Goal: Transaction & Acquisition: Purchase product/service

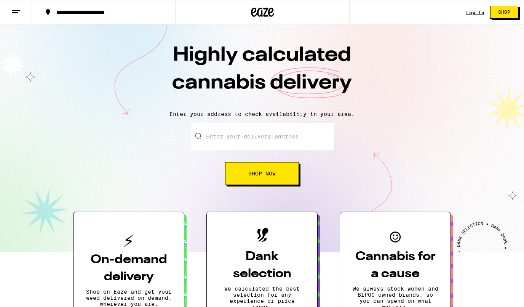
click at [229, 138] on input "Enter your delivery address" at bounding box center [262, 136] width 143 height 27
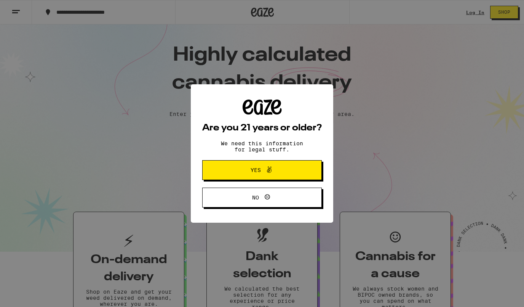
click at [242, 168] on span "Yes" at bounding box center [262, 170] width 58 height 10
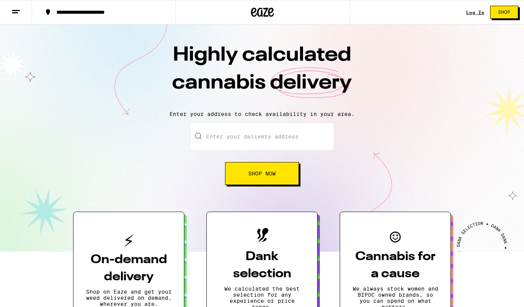
click at [215, 135] on input "Enter your delivery address" at bounding box center [262, 136] width 143 height 27
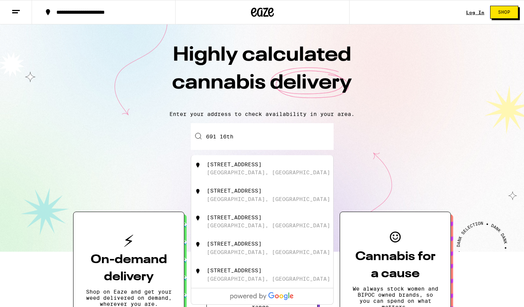
click at [231, 167] on div "[STREET_ADDRESS]" at bounding box center [234, 164] width 55 height 6
type input "[STREET_ADDRESS]"
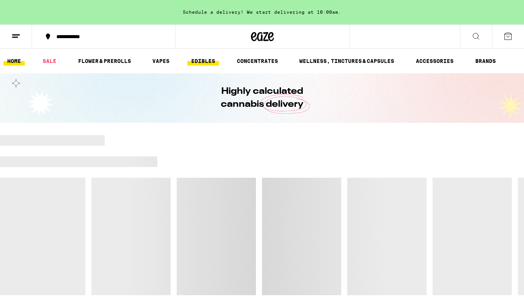
click at [205, 62] on link "EDIBLES" at bounding box center [204, 60] width 32 height 9
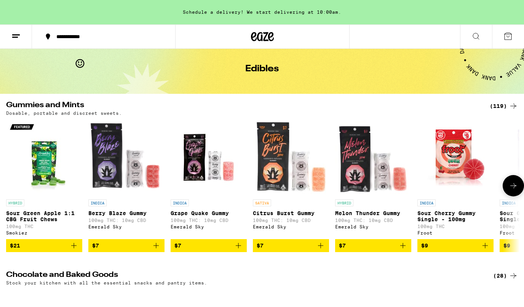
scroll to position [30, 0]
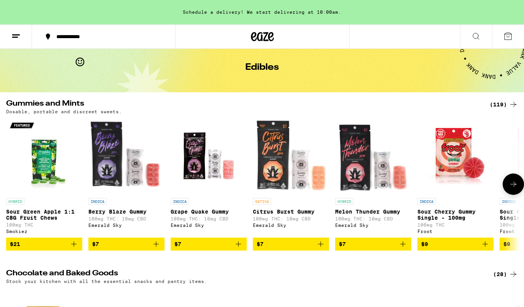
click at [515, 184] on icon at bounding box center [513, 184] width 9 height 9
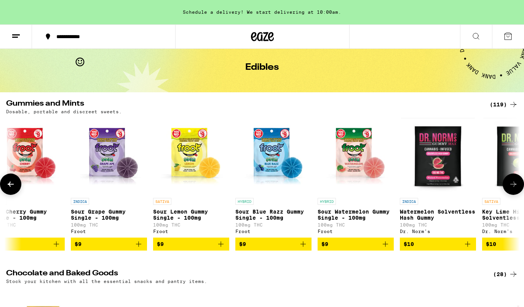
click at [515, 187] on icon at bounding box center [513, 184] width 9 height 9
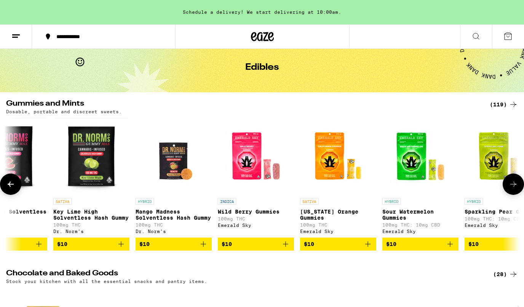
click at [515, 187] on icon at bounding box center [513, 184] width 9 height 9
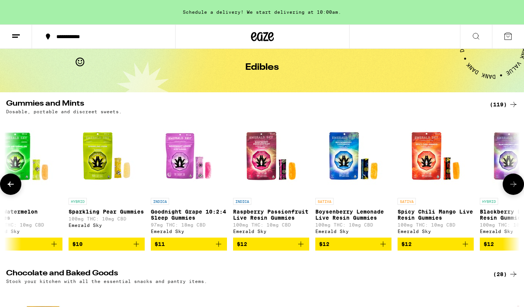
scroll to position [0, 1287]
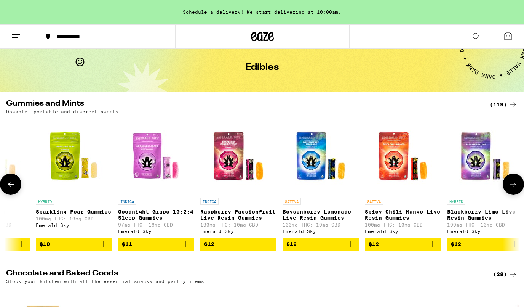
click at [515, 187] on icon at bounding box center [513, 184] width 9 height 9
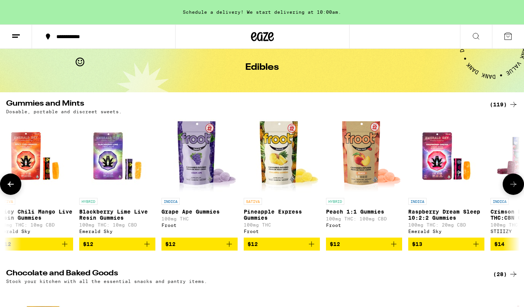
scroll to position [0, 1717]
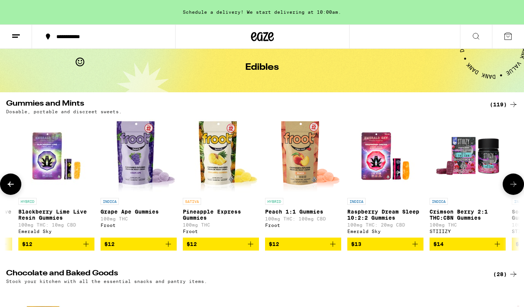
click at [513, 187] on icon at bounding box center [513, 184] width 9 height 9
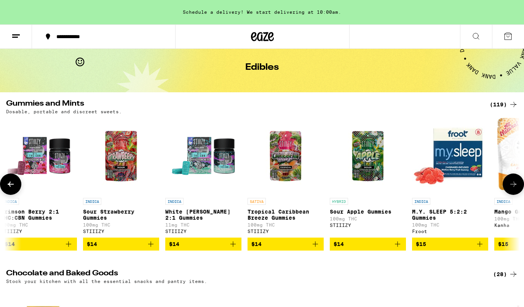
click at [513, 187] on icon at bounding box center [513, 184] width 9 height 9
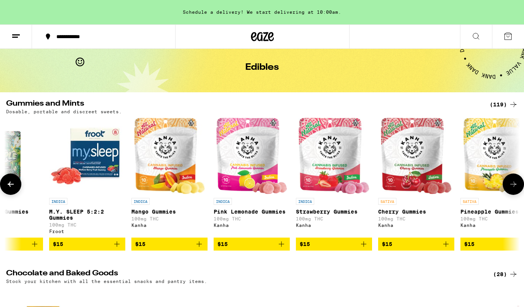
scroll to position [0, 2575]
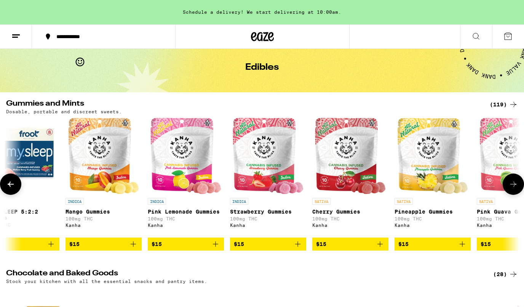
click at [513, 187] on icon at bounding box center [513, 184] width 9 height 9
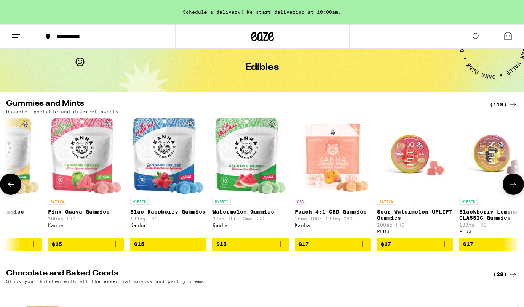
click at [513, 187] on icon at bounding box center [513, 184] width 9 height 9
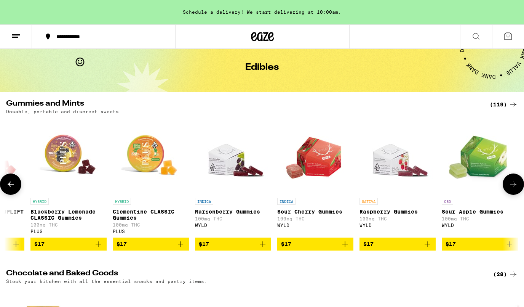
click at [513, 187] on icon at bounding box center [513, 184] width 9 height 9
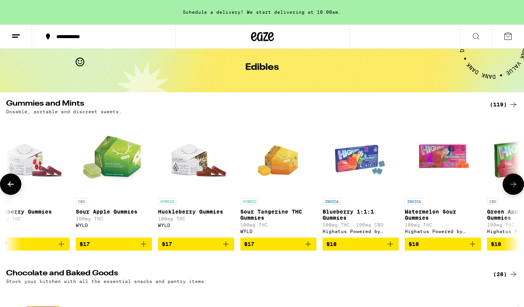
scroll to position [0, 3862]
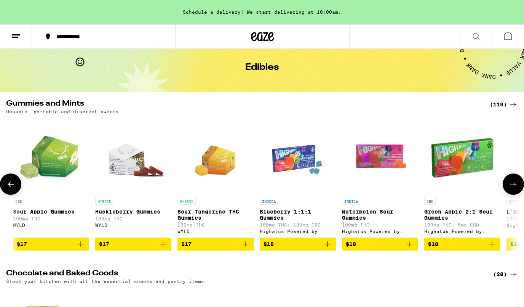
click at [513, 187] on icon at bounding box center [513, 184] width 9 height 9
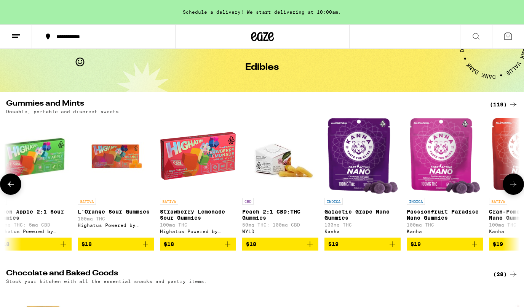
click at [513, 187] on icon at bounding box center [513, 184] width 9 height 9
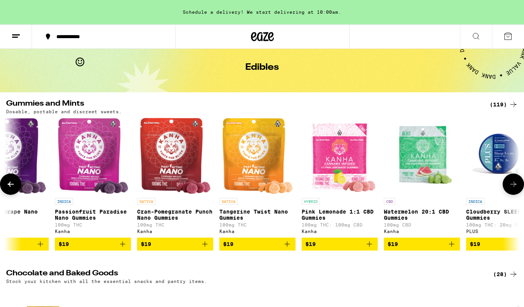
scroll to position [0, 4721]
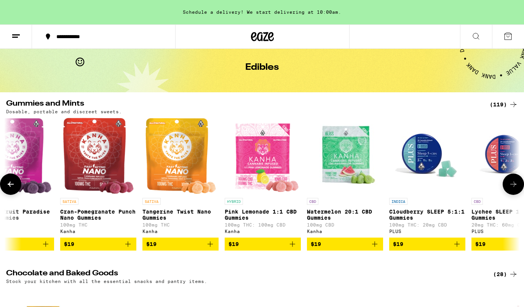
click at [513, 187] on icon at bounding box center [513, 184] width 9 height 9
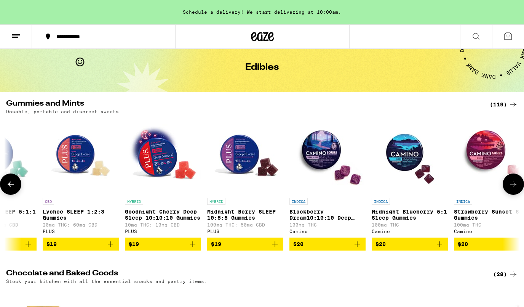
click at [513, 187] on icon at bounding box center [513, 184] width 9 height 9
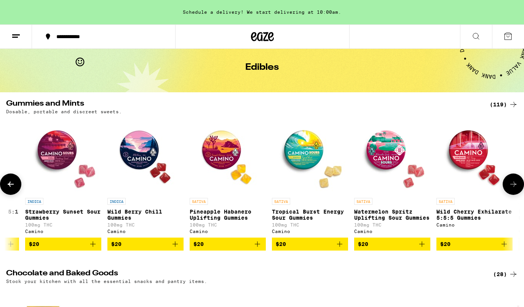
click at [513, 187] on icon at bounding box center [513, 184] width 9 height 9
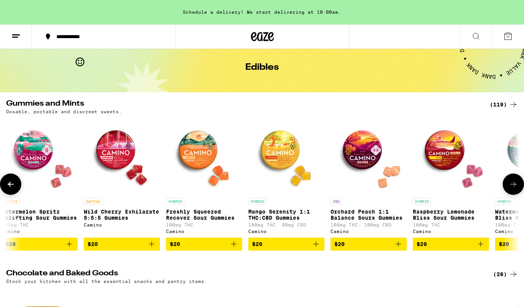
scroll to position [0, 6008]
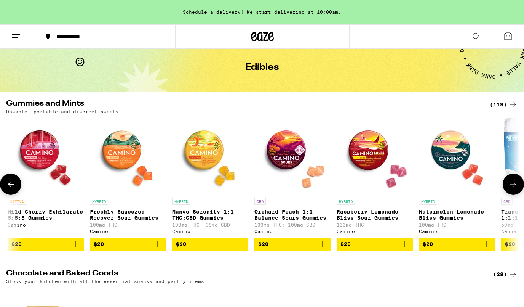
click at [514, 187] on icon at bounding box center [513, 184] width 9 height 9
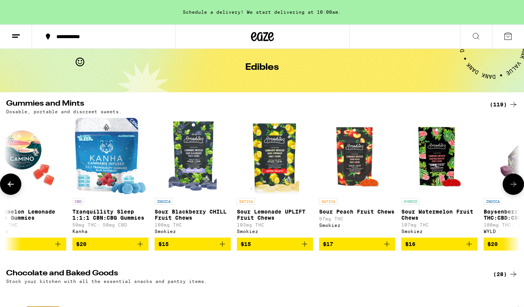
click at [514, 187] on icon at bounding box center [513, 184] width 9 height 9
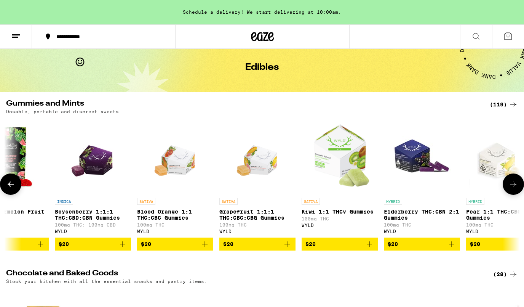
click at [514, 187] on icon at bounding box center [513, 184] width 9 height 9
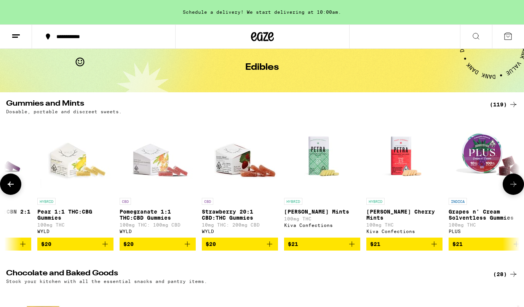
click at [514, 187] on icon at bounding box center [513, 184] width 9 height 9
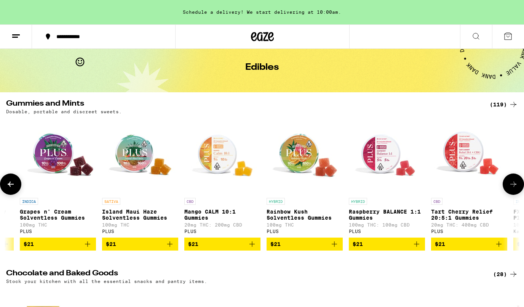
click at [514, 187] on icon at bounding box center [513, 184] width 9 height 9
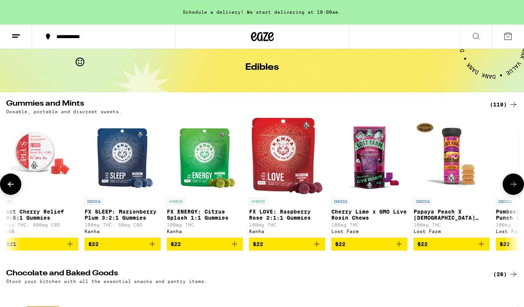
click at [514, 187] on icon at bounding box center [513, 184] width 9 height 9
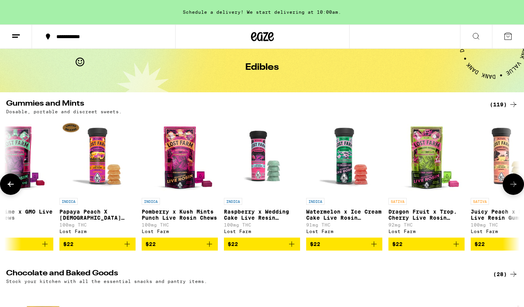
scroll to position [0, 8583]
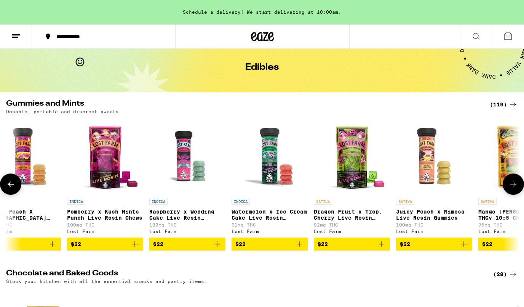
click at [514, 187] on icon at bounding box center [513, 184] width 9 height 9
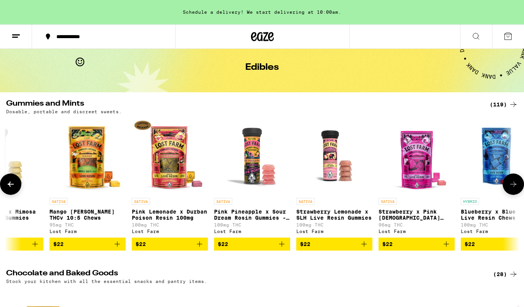
click at [515, 187] on icon at bounding box center [513, 184] width 9 height 9
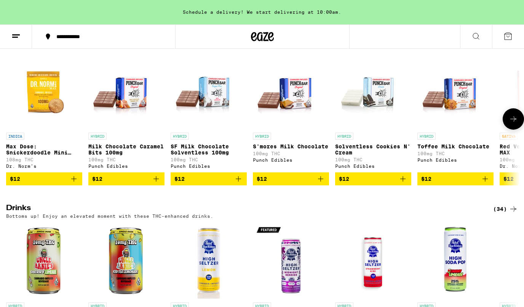
scroll to position [249, 0]
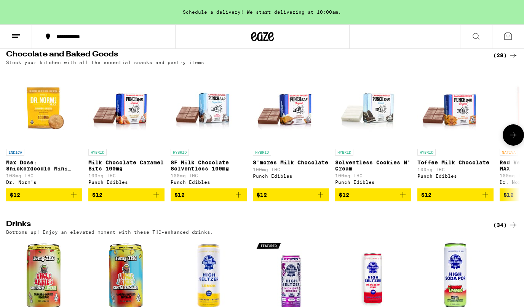
click at [511, 139] on icon at bounding box center [513, 134] width 9 height 9
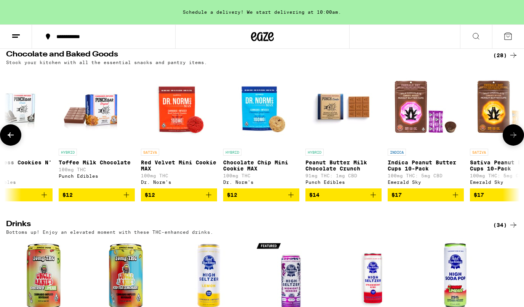
scroll to position [0, 429]
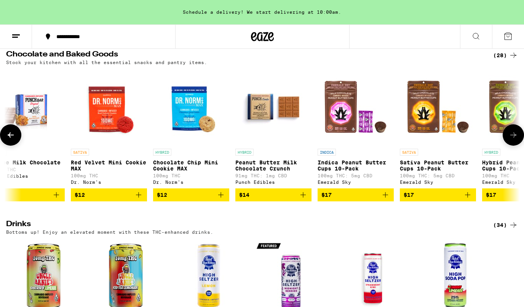
click at [511, 139] on icon at bounding box center [513, 134] width 9 height 9
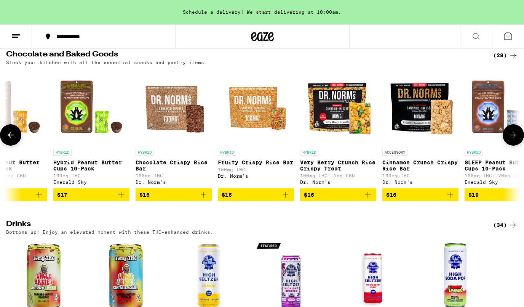
click at [513, 139] on icon at bounding box center [513, 134] width 9 height 9
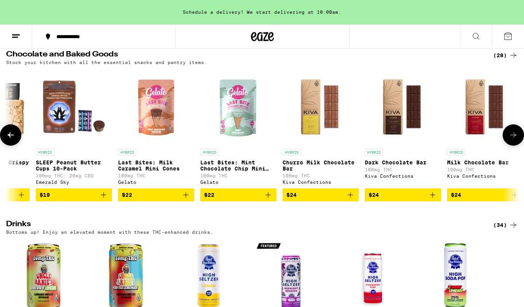
click at [513, 139] on icon at bounding box center [513, 134] width 9 height 9
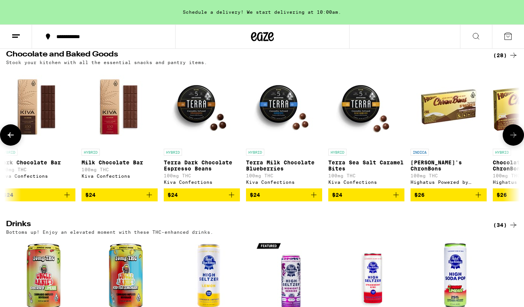
scroll to position [0, 1717]
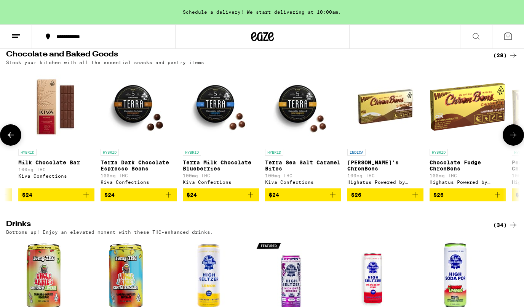
click at [513, 139] on icon at bounding box center [513, 134] width 9 height 9
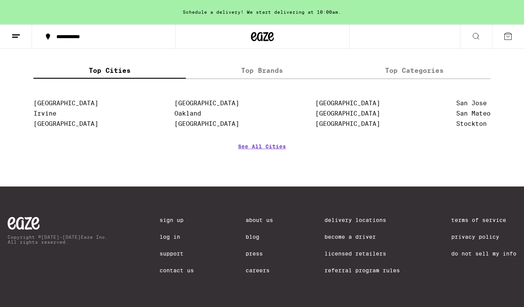
scroll to position [595, 0]
